Goal: Information Seeking & Learning: Check status

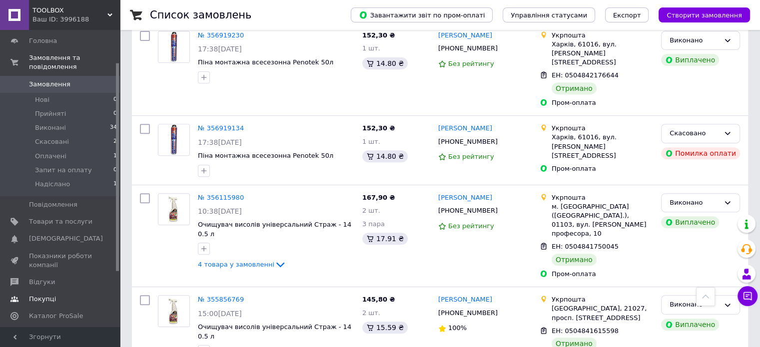
scroll to position [125, 0]
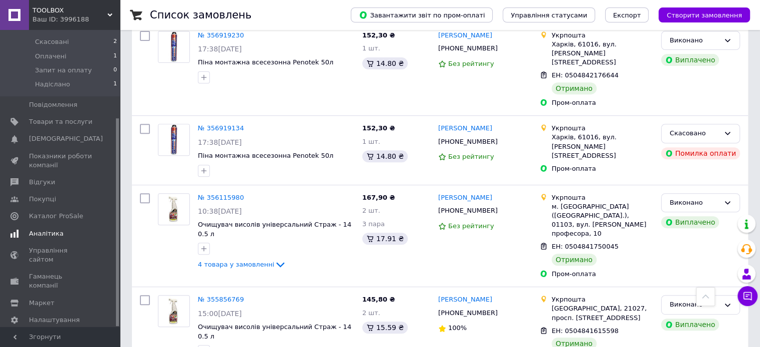
click at [57, 229] on span "Аналітика" at bounding box center [46, 233] width 34 height 9
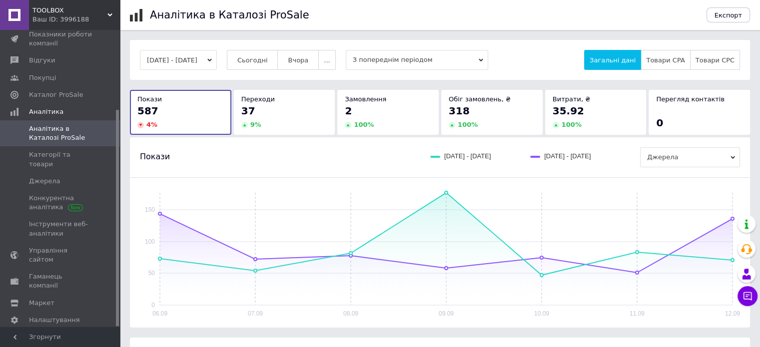
scroll to position [109, 0]
click at [735, 157] on icon at bounding box center [733, 157] width 4 height 4
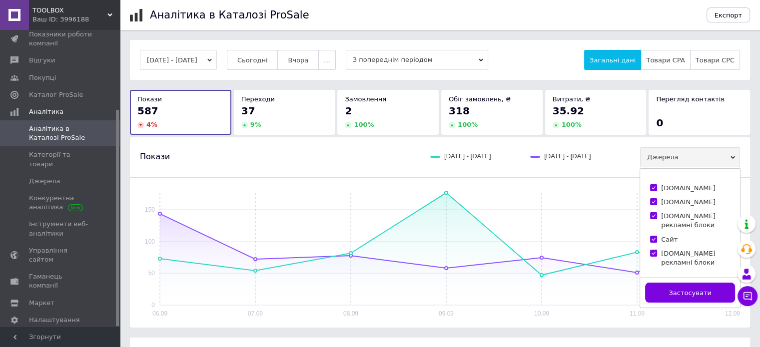
click at [735, 157] on icon at bounding box center [733, 157] width 4 height 4
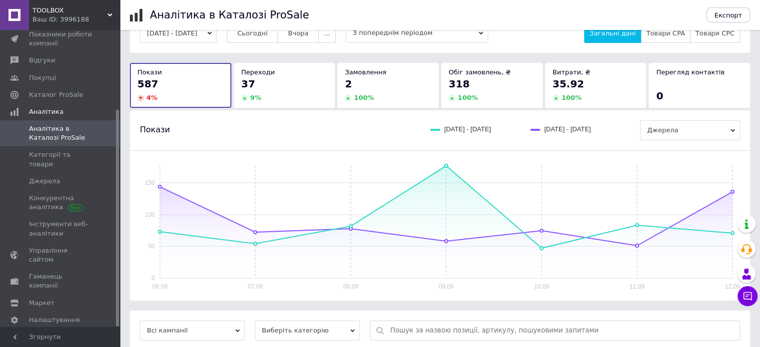
scroll to position [50, 0]
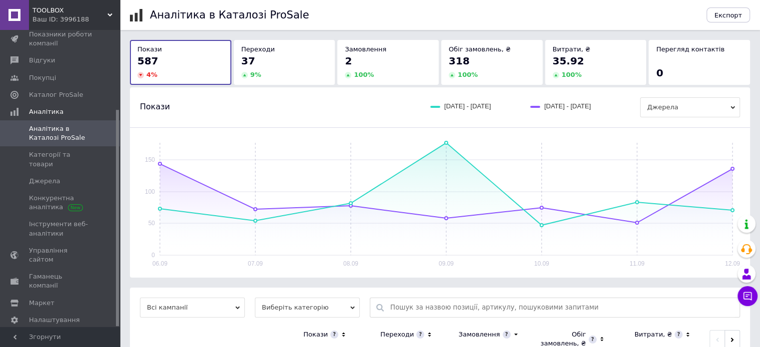
click at [361, 60] on div "2" at bounding box center [388, 61] width 86 height 14
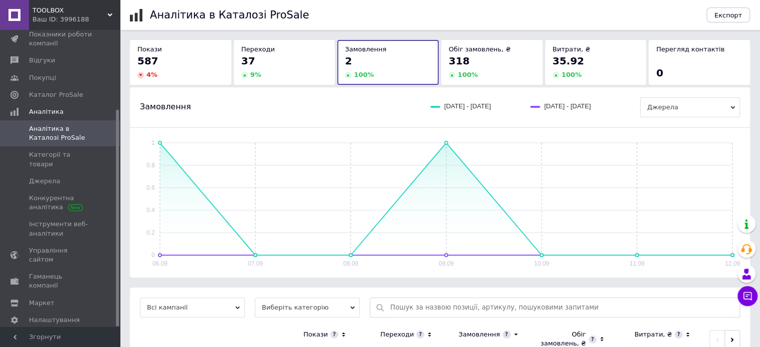
click at [277, 64] on div "37" at bounding box center [284, 61] width 86 height 14
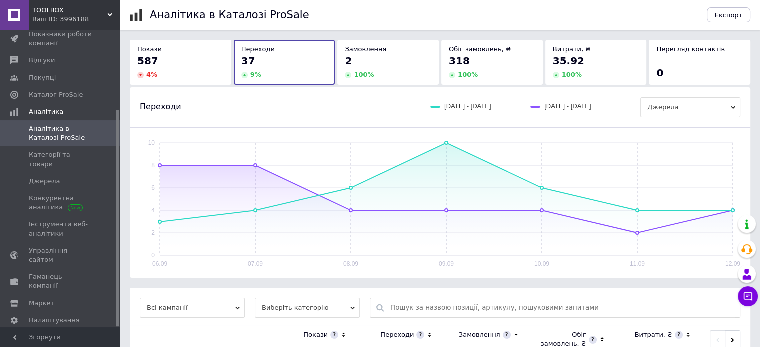
click at [373, 68] on div "2 100 %" at bounding box center [388, 66] width 86 height 25
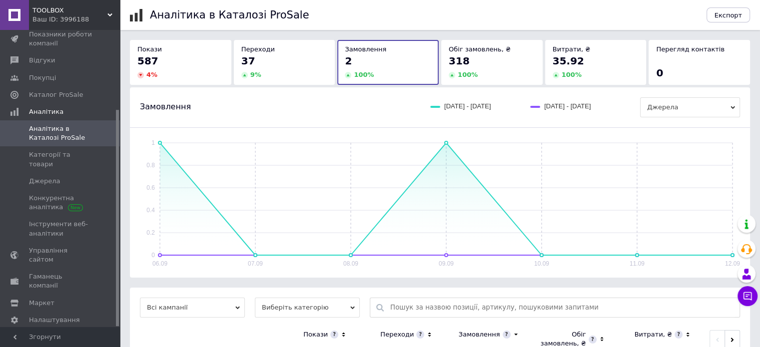
click at [495, 66] on div "318" at bounding box center [492, 61] width 86 height 14
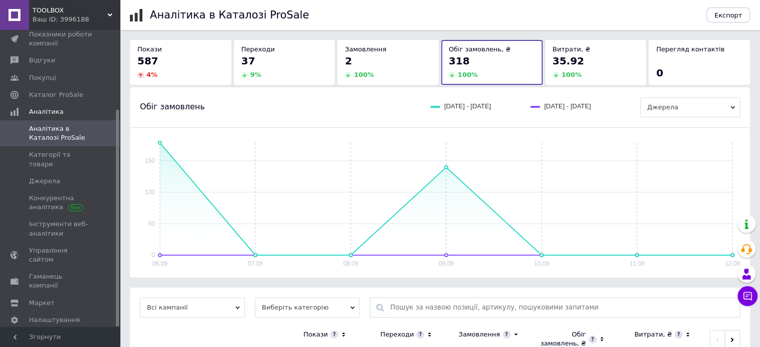
click at [588, 61] on div "35.92" at bounding box center [596, 61] width 86 height 14
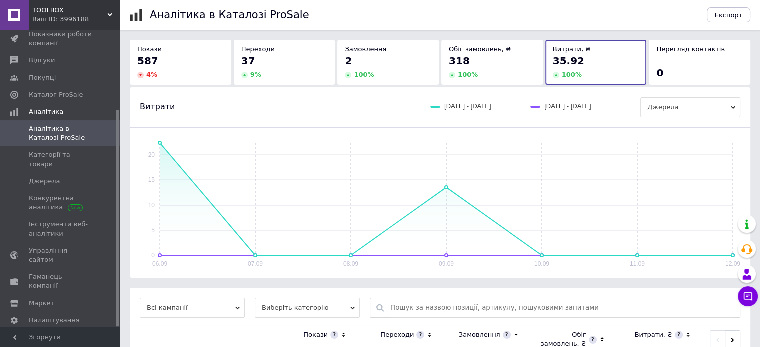
click at [687, 67] on div "0" at bounding box center [699, 73] width 86 height 14
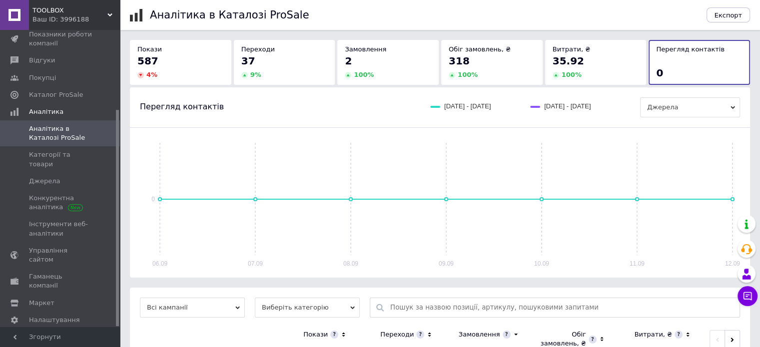
click at [198, 55] on div "587" at bounding box center [180, 61] width 86 height 14
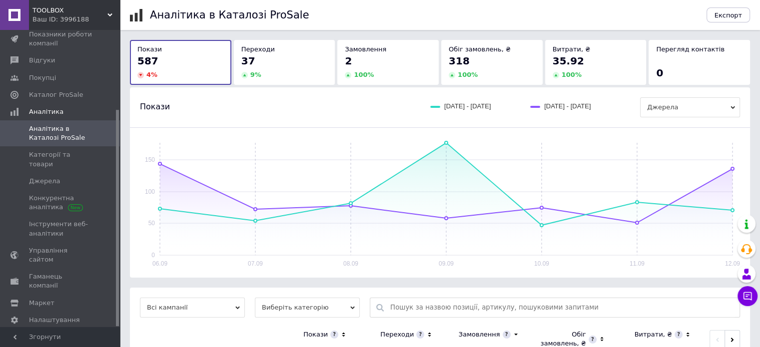
click at [279, 57] on div "37" at bounding box center [284, 61] width 86 height 14
